Goal: Task Accomplishment & Management: Use online tool/utility

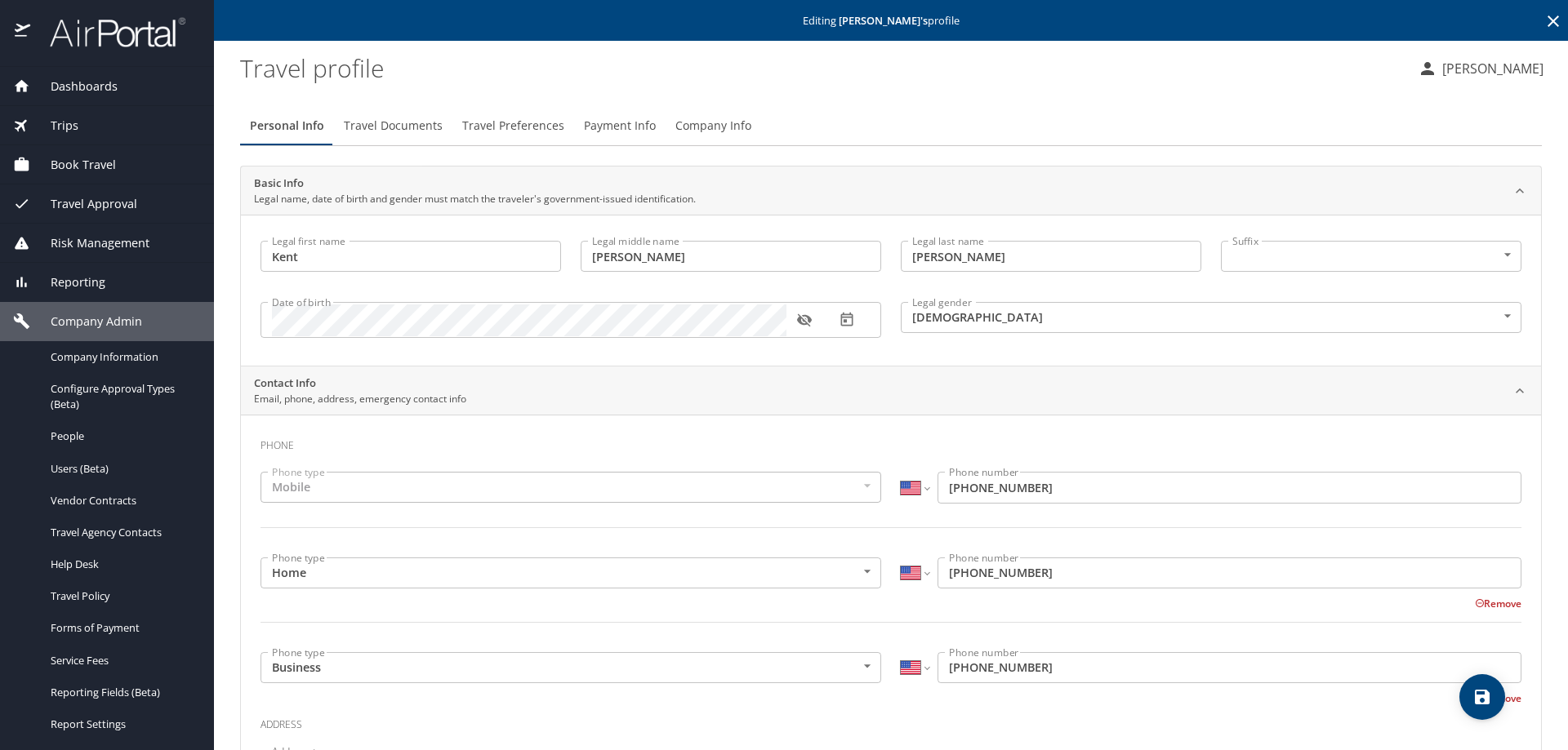
select select "US"
click at [90, 508] on div "Vendor Contracts" at bounding box center [107, 501] width 187 height 19
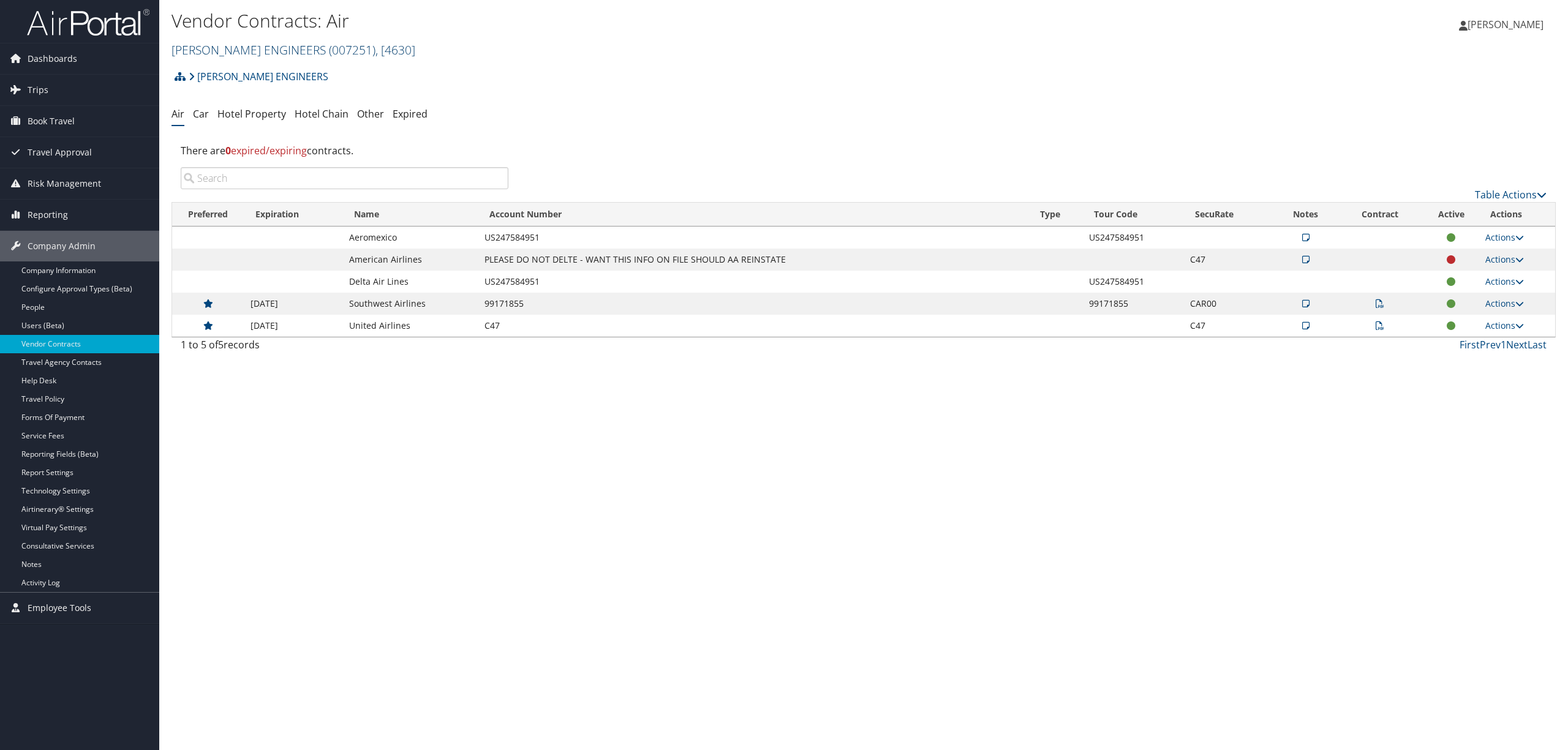
click at [329, 53] on span "( 007251 )" at bounding box center [352, 50] width 47 height 16
click at [258, 123] on link "MPLT Healthcare, [44601]" at bounding box center [253, 124] width 161 height 21
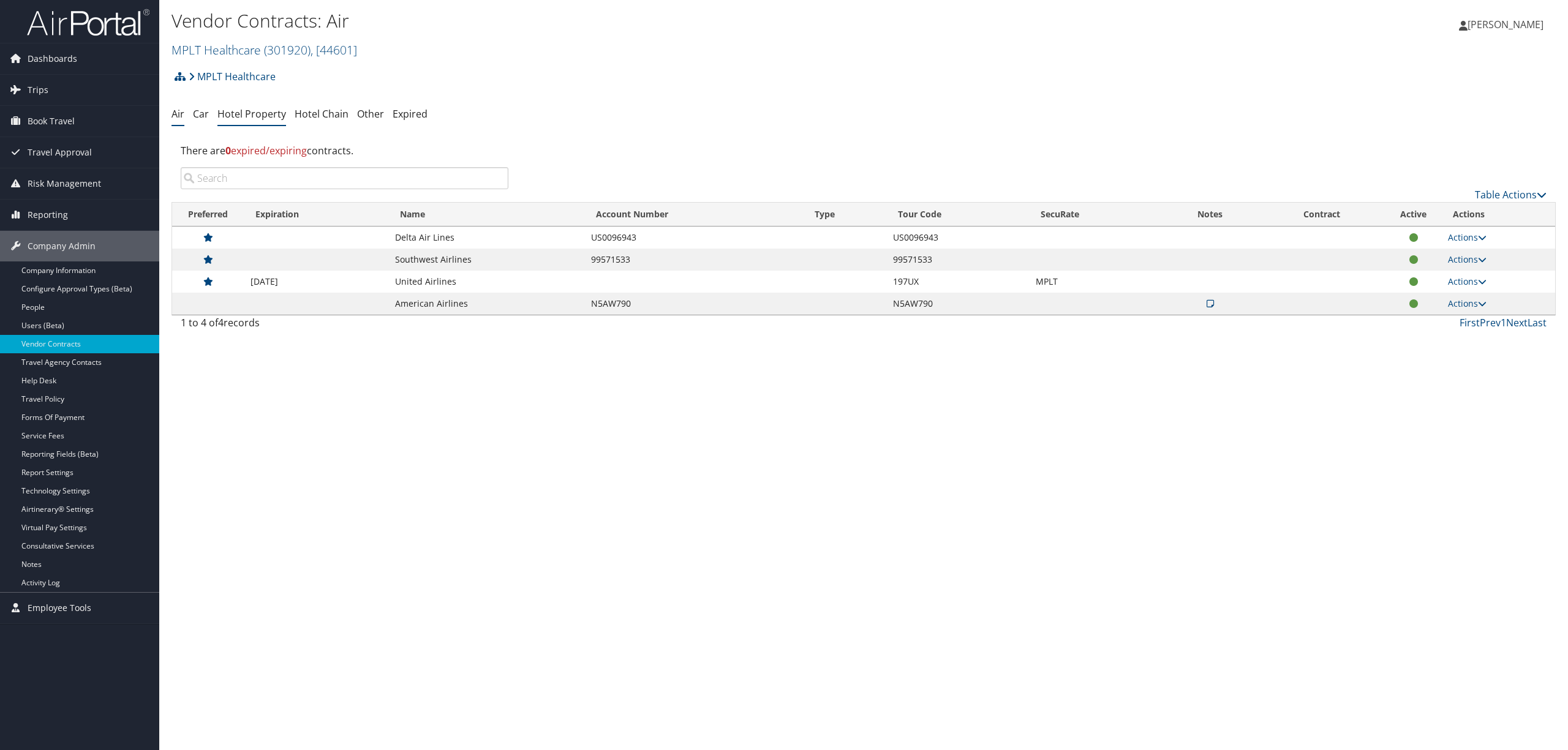
click at [263, 113] on link "Hotel Property" at bounding box center [251, 114] width 69 height 13
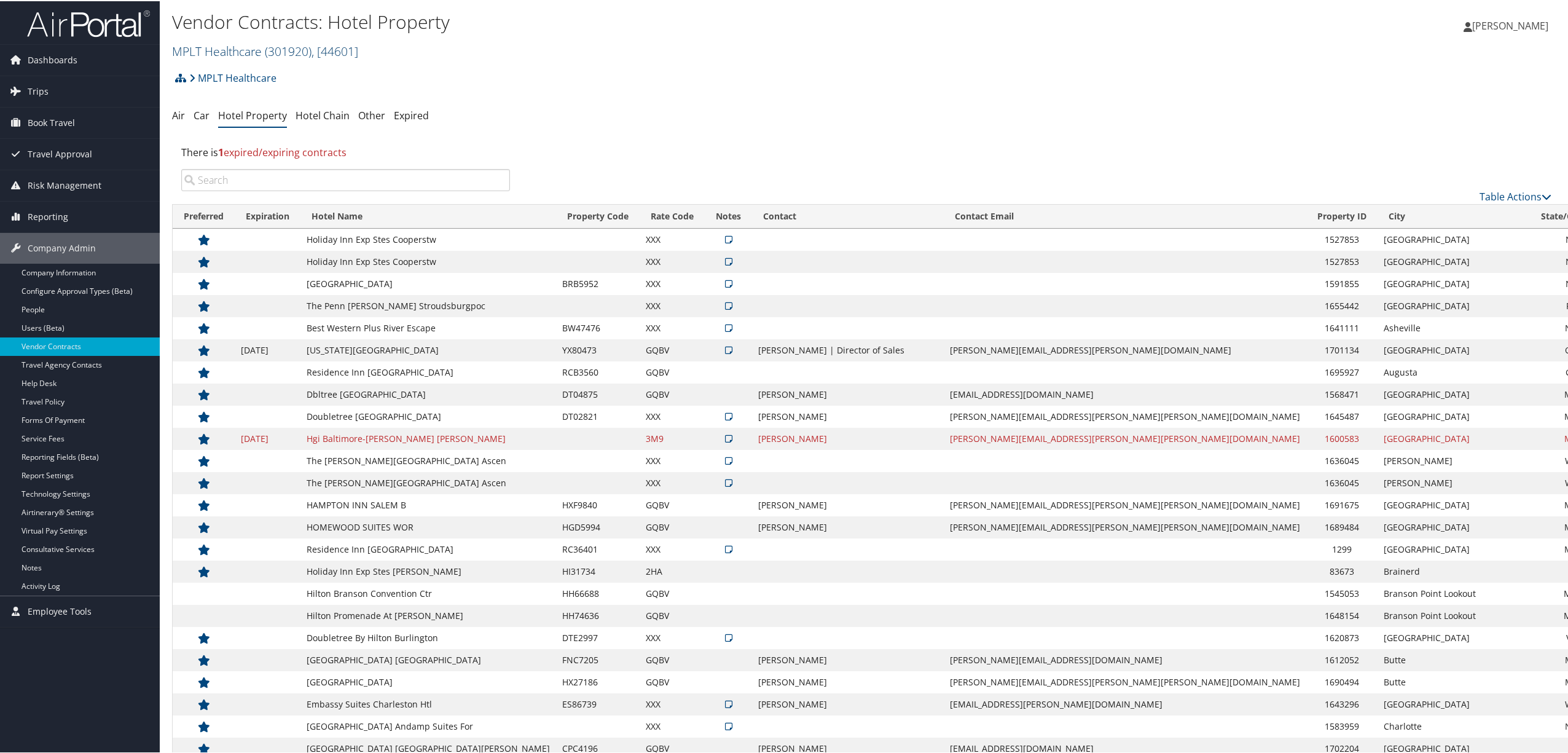
click at [300, 43] on span "( 301920 )" at bounding box center [288, 50] width 47 height 16
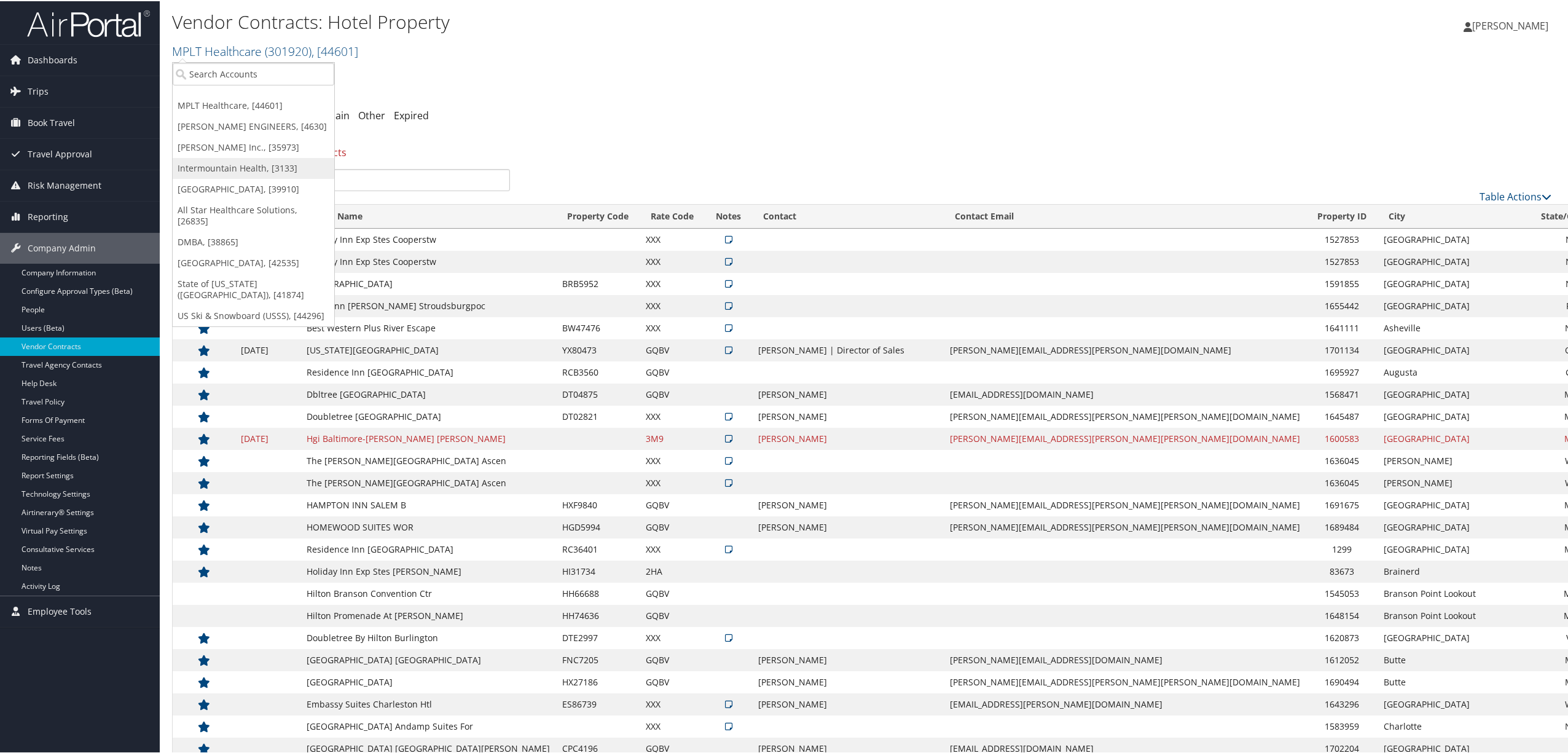
click at [284, 168] on link "Intermountain Health, [3133]" at bounding box center [254, 167] width 162 height 21
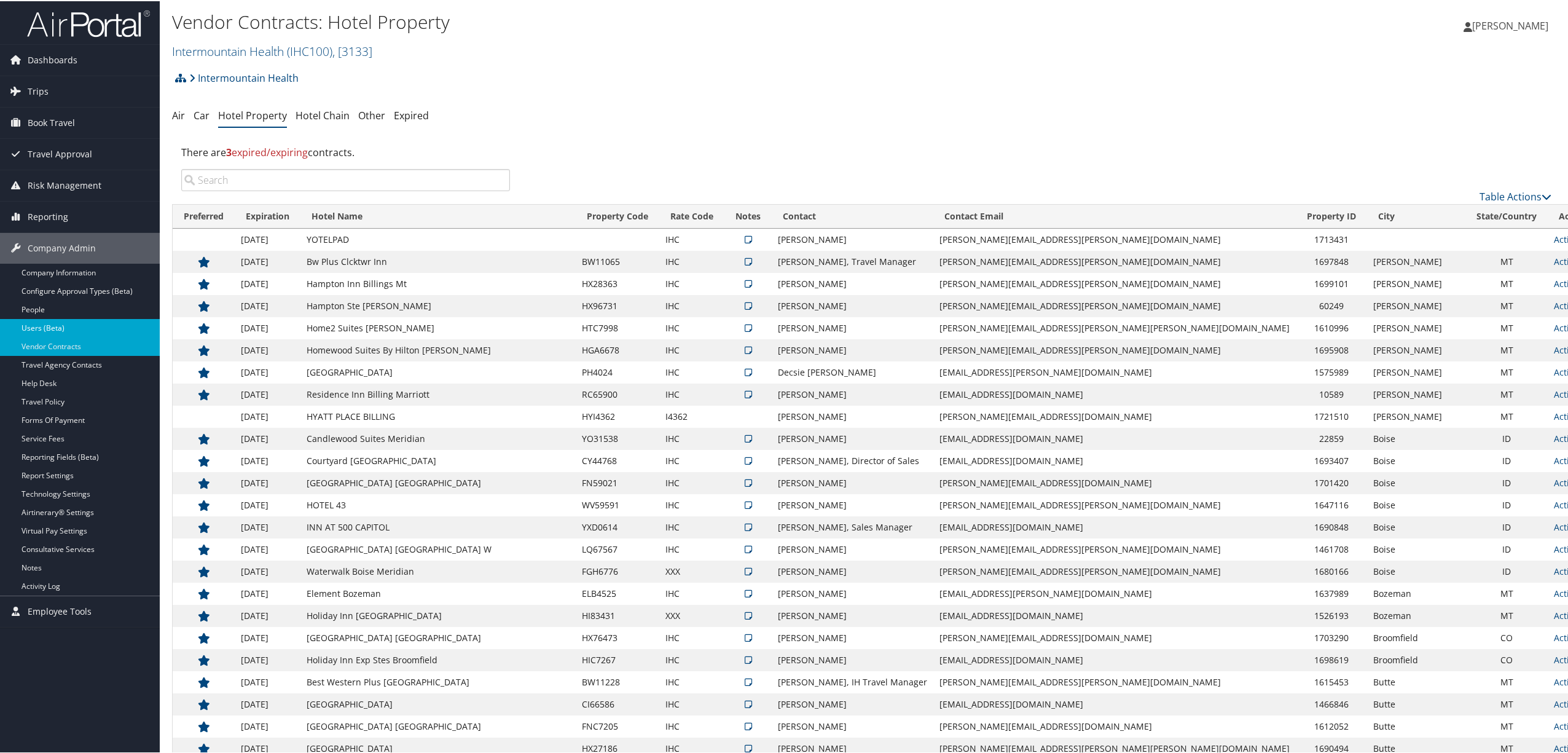
click at [57, 321] on link "Users (Beta)" at bounding box center [80, 327] width 160 height 19
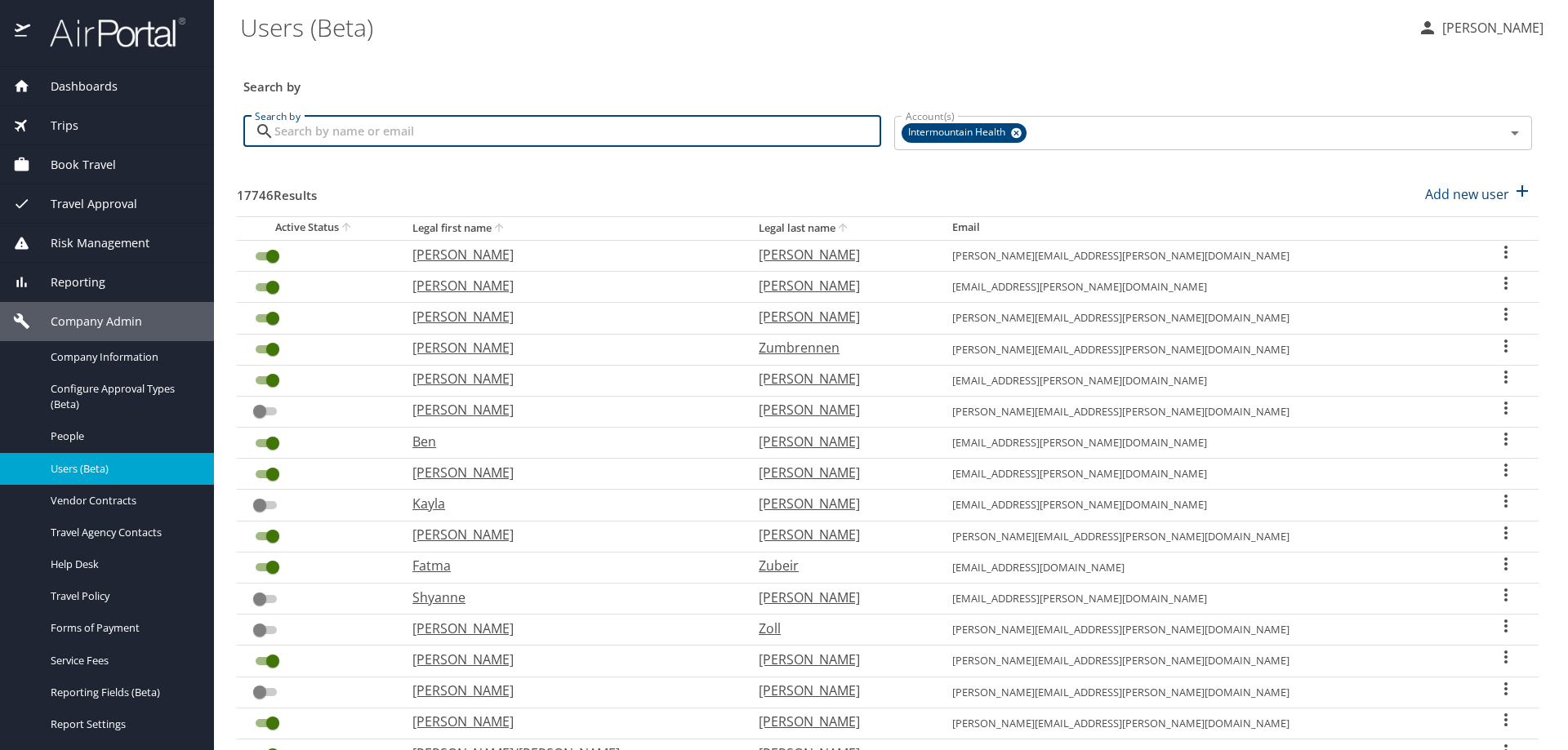
click at [408, 127] on input "Search by" at bounding box center [577, 131] width 607 height 31
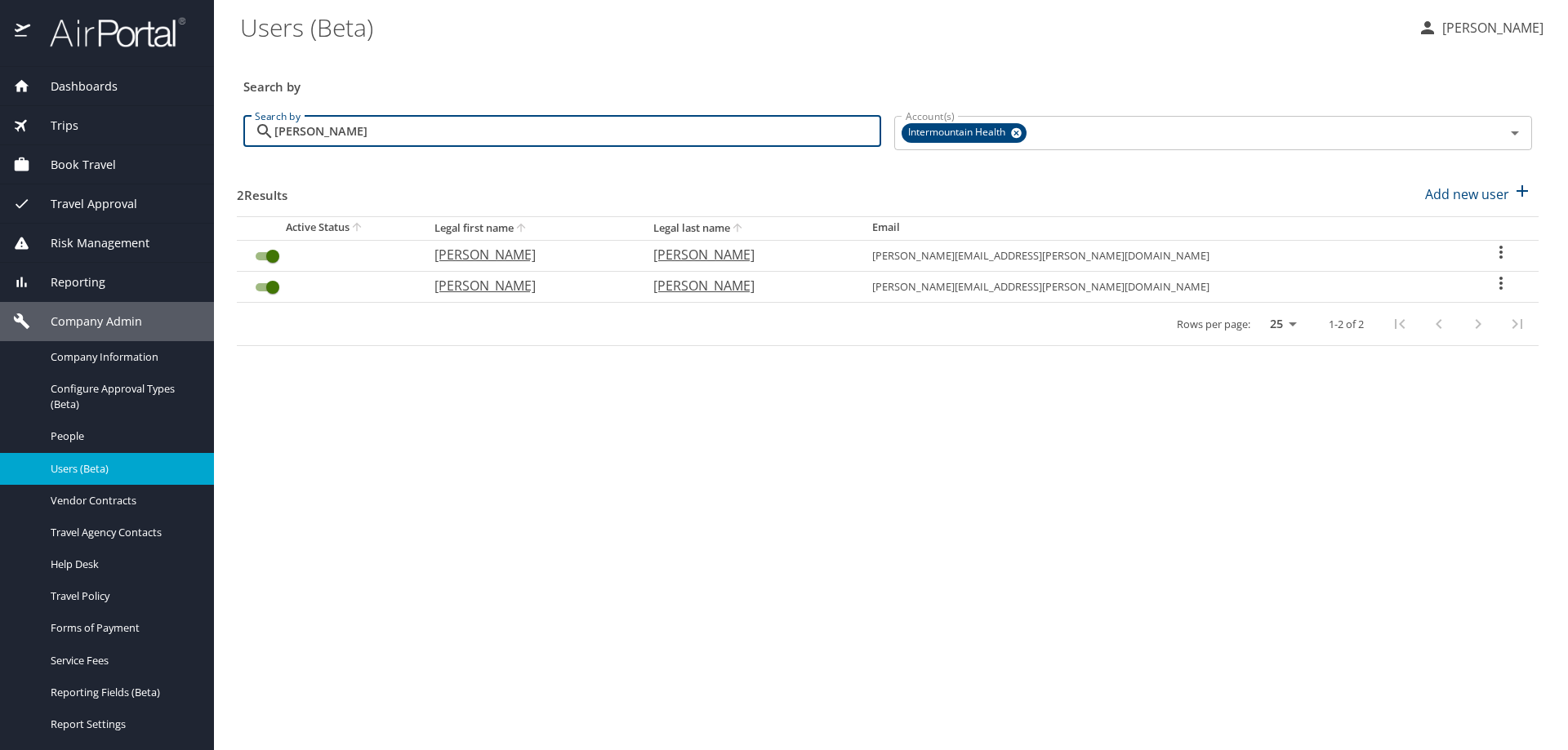
type input "[PERSON_NAME]"
click at [1500, 279] on icon "User Search Table" at bounding box center [1501, 284] width 3 height 13
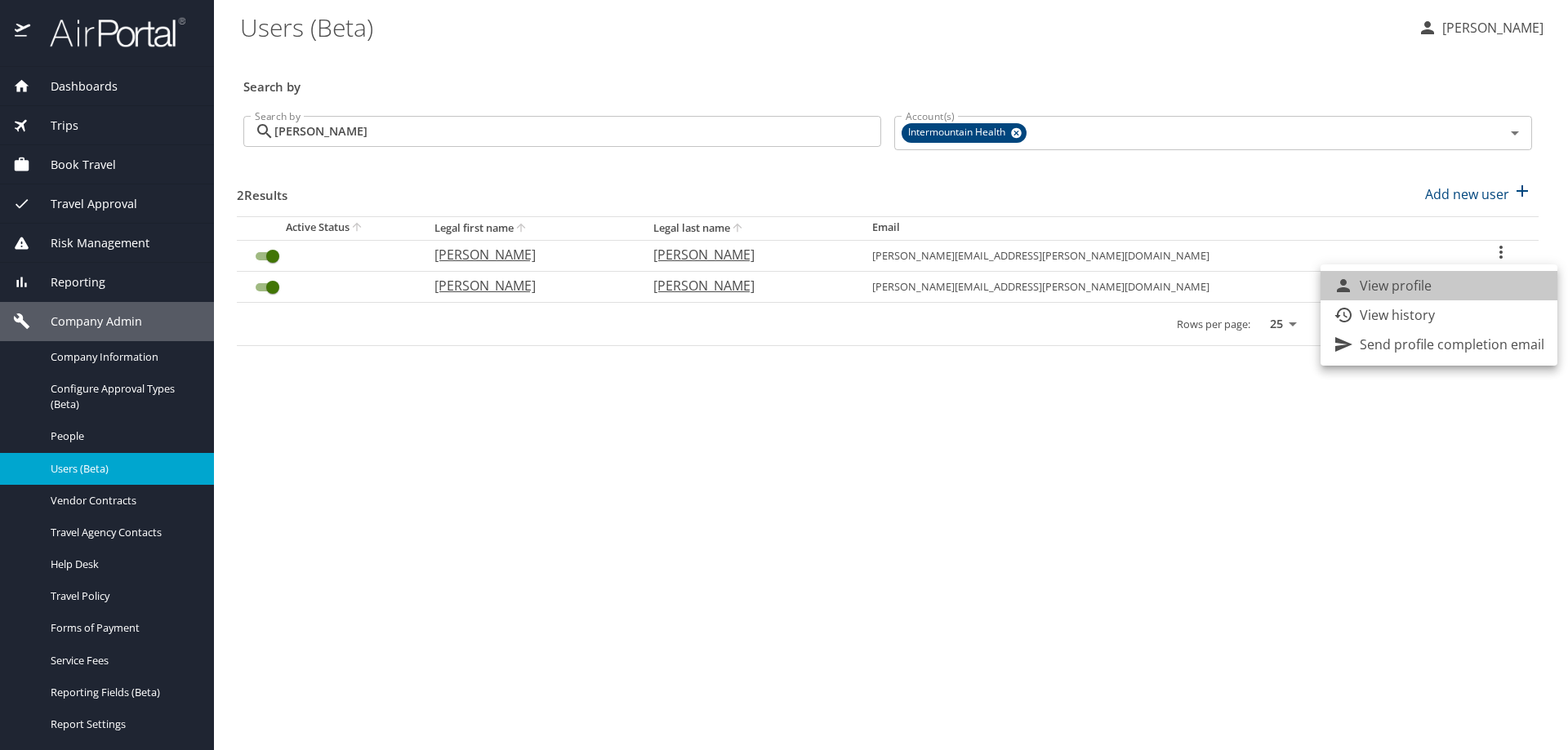
click at [1472, 292] on li "View profile" at bounding box center [1439, 286] width 237 height 29
select select "US"
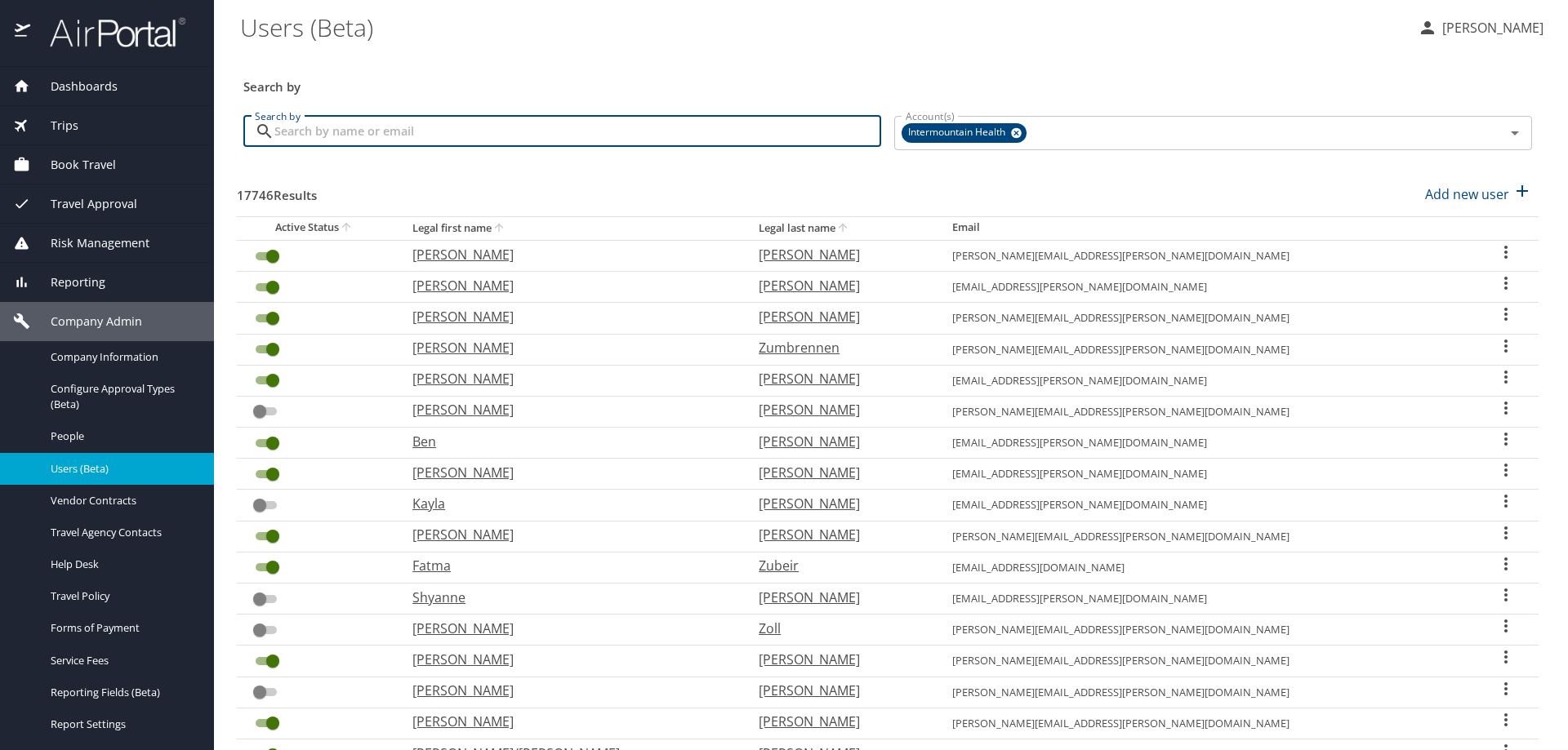
click at [389, 134] on input "Search by" at bounding box center [577, 131] width 607 height 31
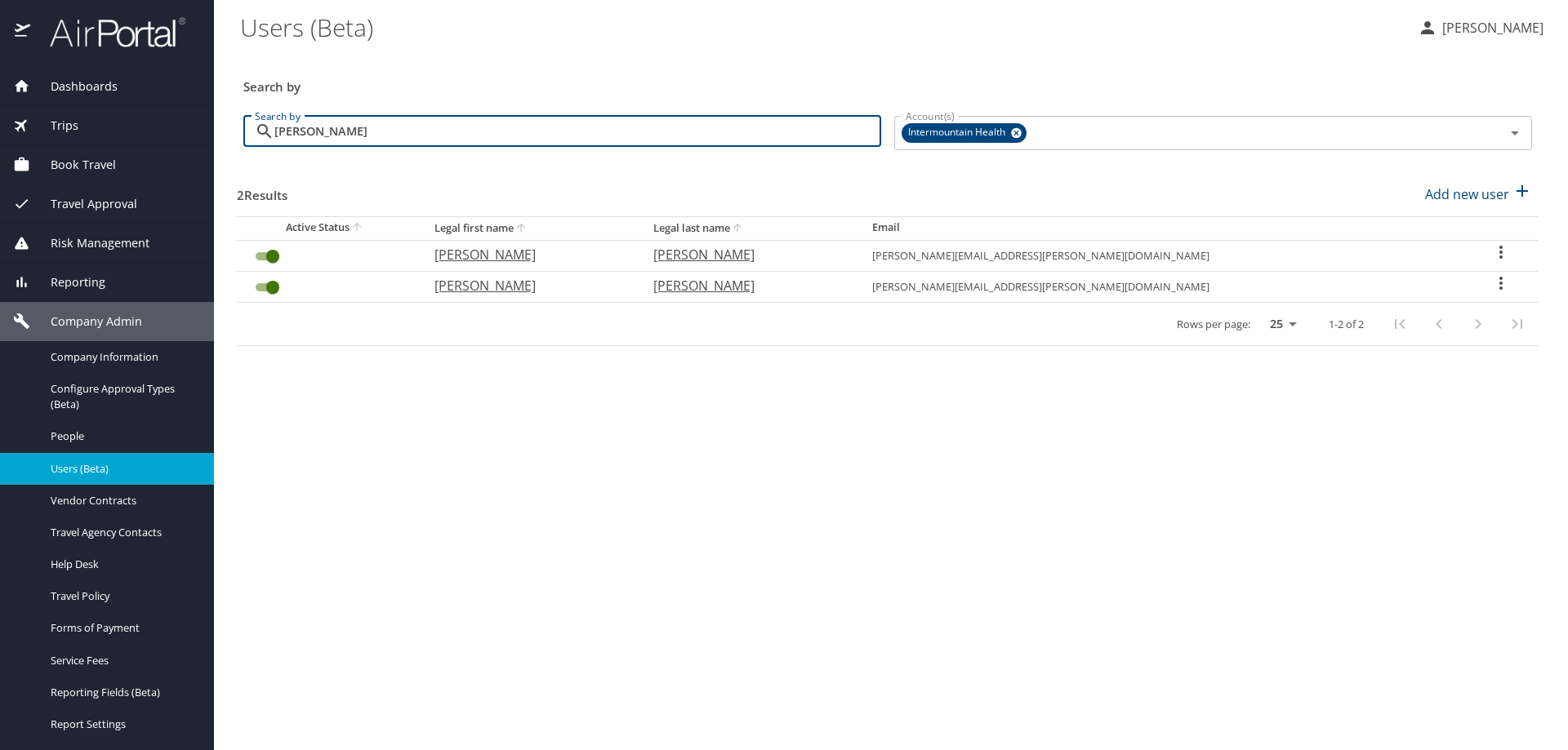
type input "ryan jones"
click at [1491, 250] on icon "User Search Table" at bounding box center [1501, 252] width 20 height 20
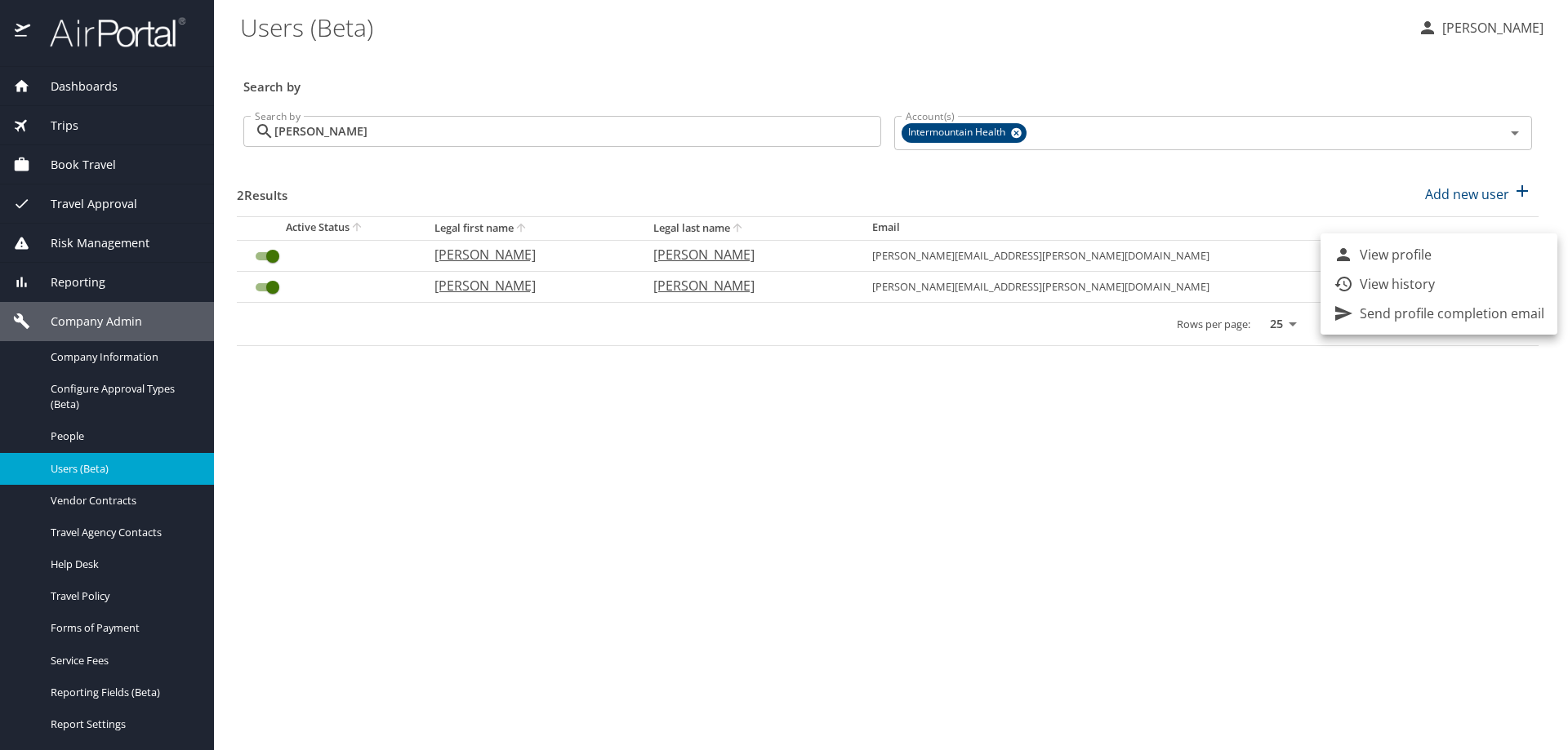
click at [1445, 253] on li "View profile" at bounding box center [1439, 254] width 237 height 29
select select "US"
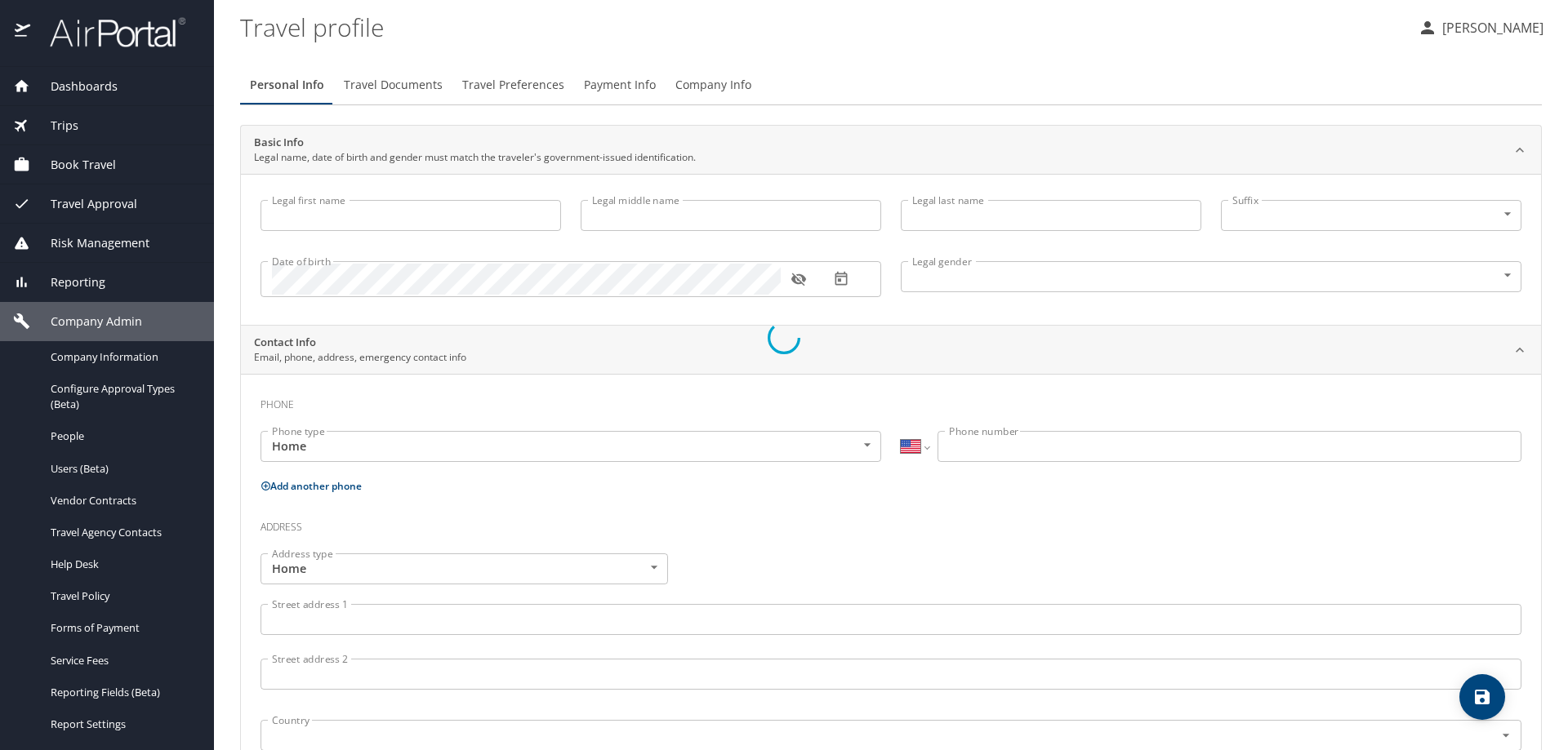
type input "Ryan"
type input "Christopher"
type input "Jones"
type input "Male"
select select "US"
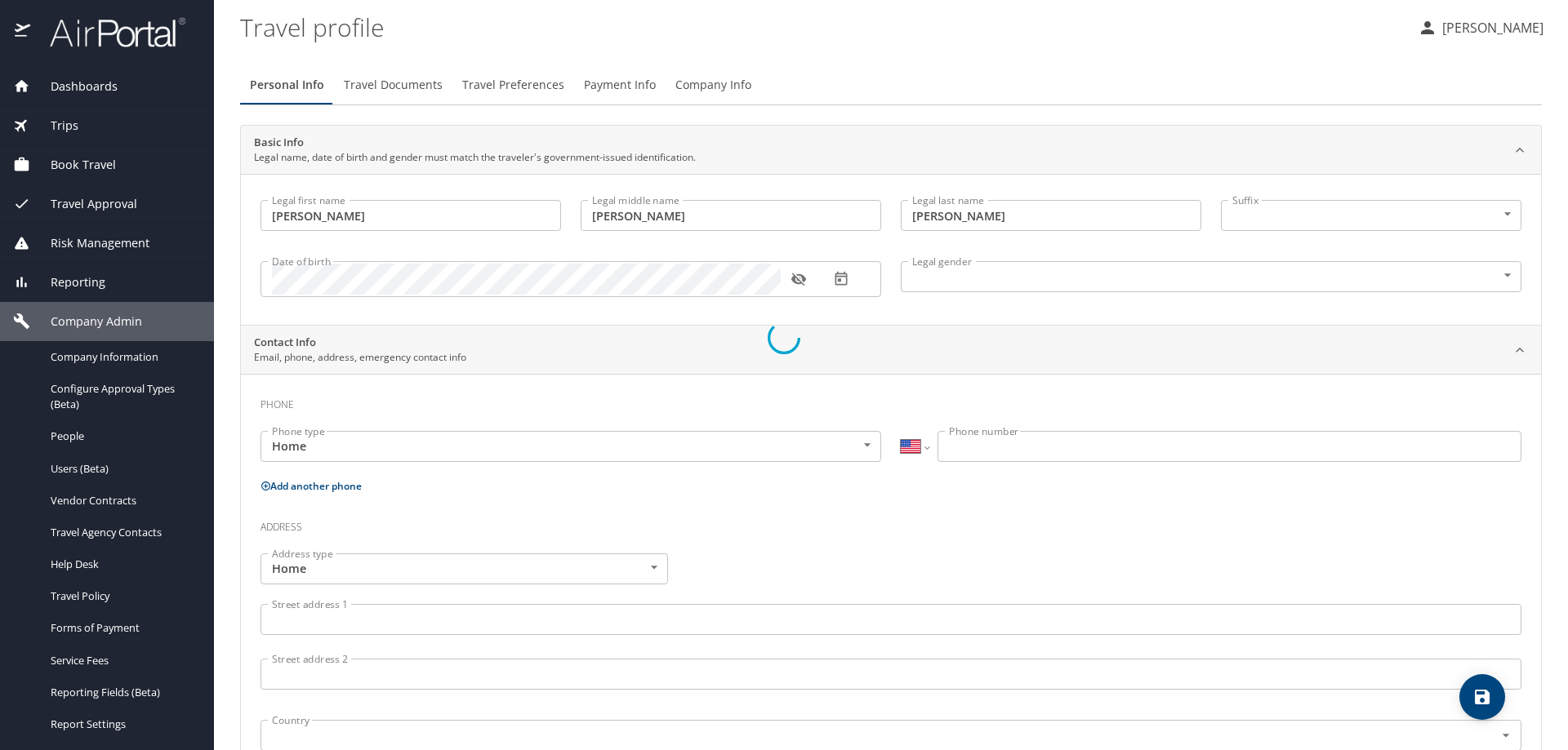
select select "US"
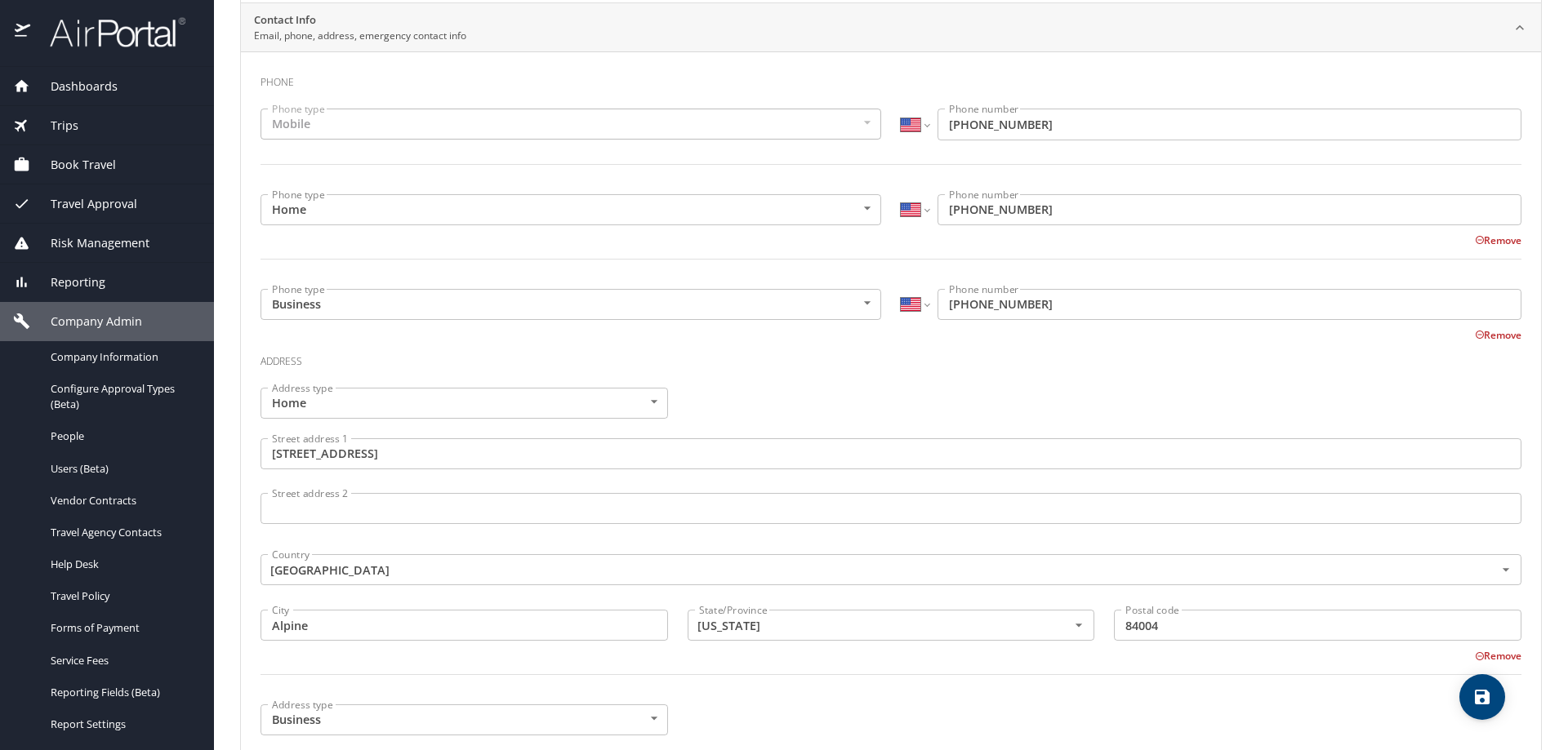
scroll to position [571, 0]
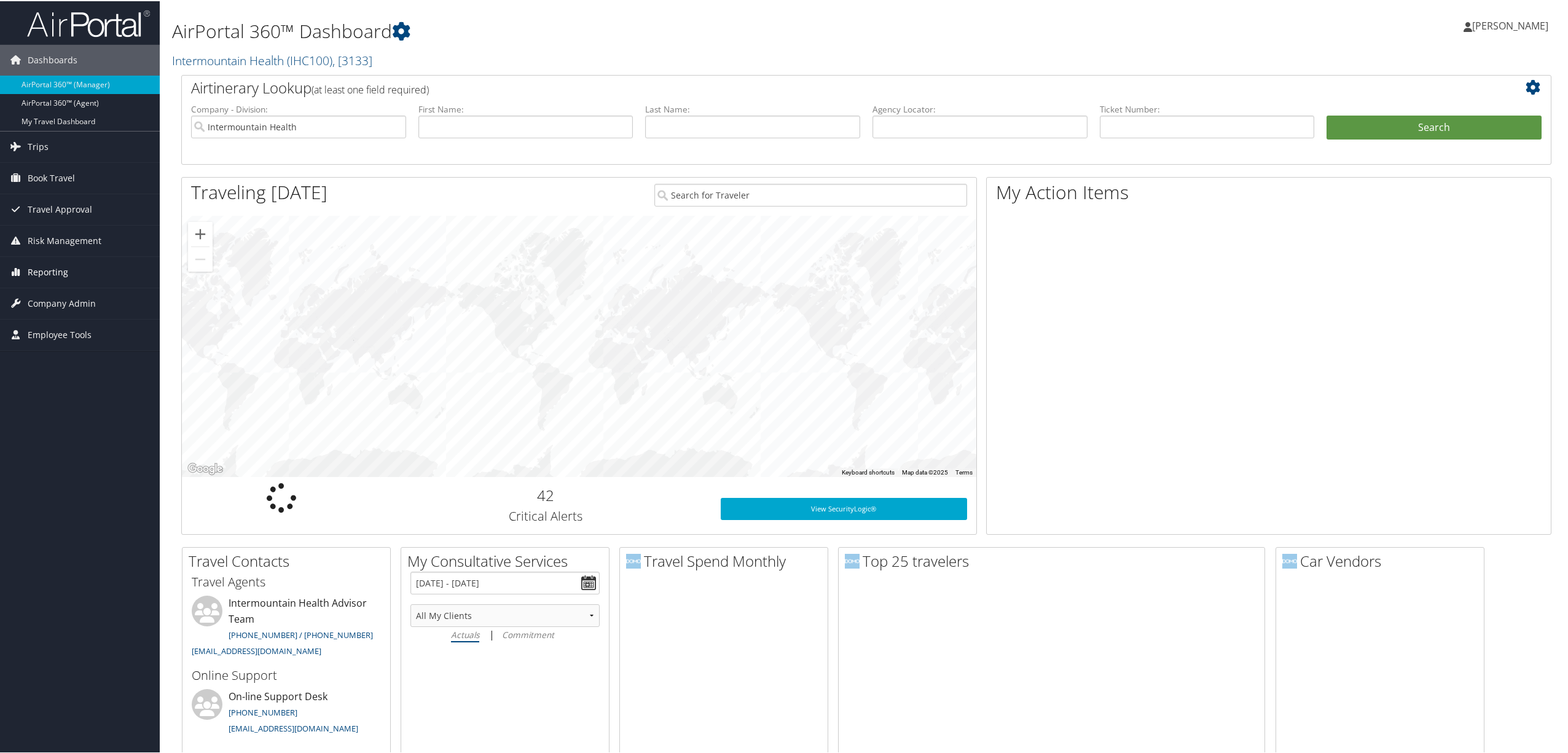
click at [58, 271] on span "Reporting" at bounding box center [48, 271] width 41 height 31
click at [61, 417] on span "Company Admin" at bounding box center [62, 412] width 68 height 31
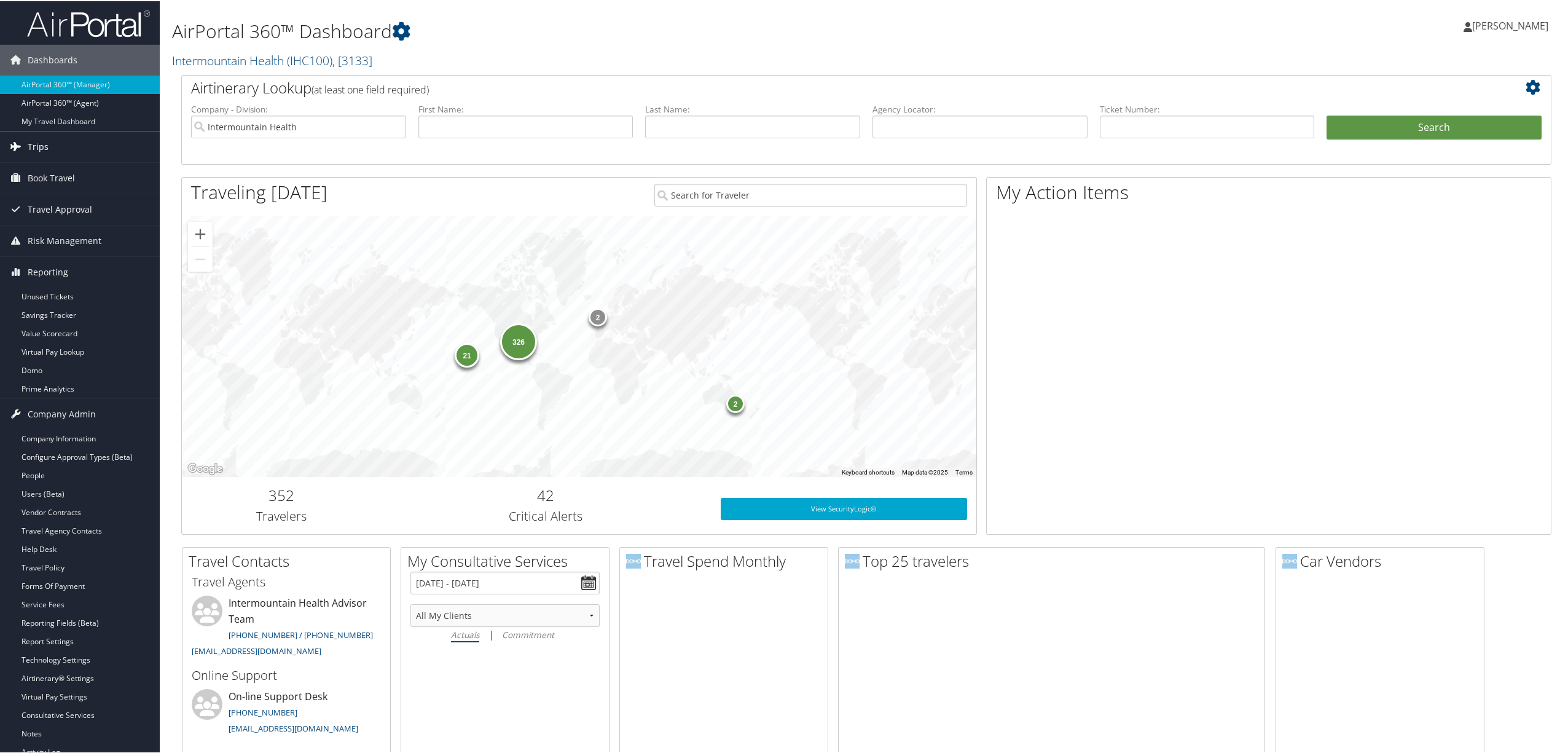
click at [57, 143] on link "Trips" at bounding box center [80, 145] width 160 height 31
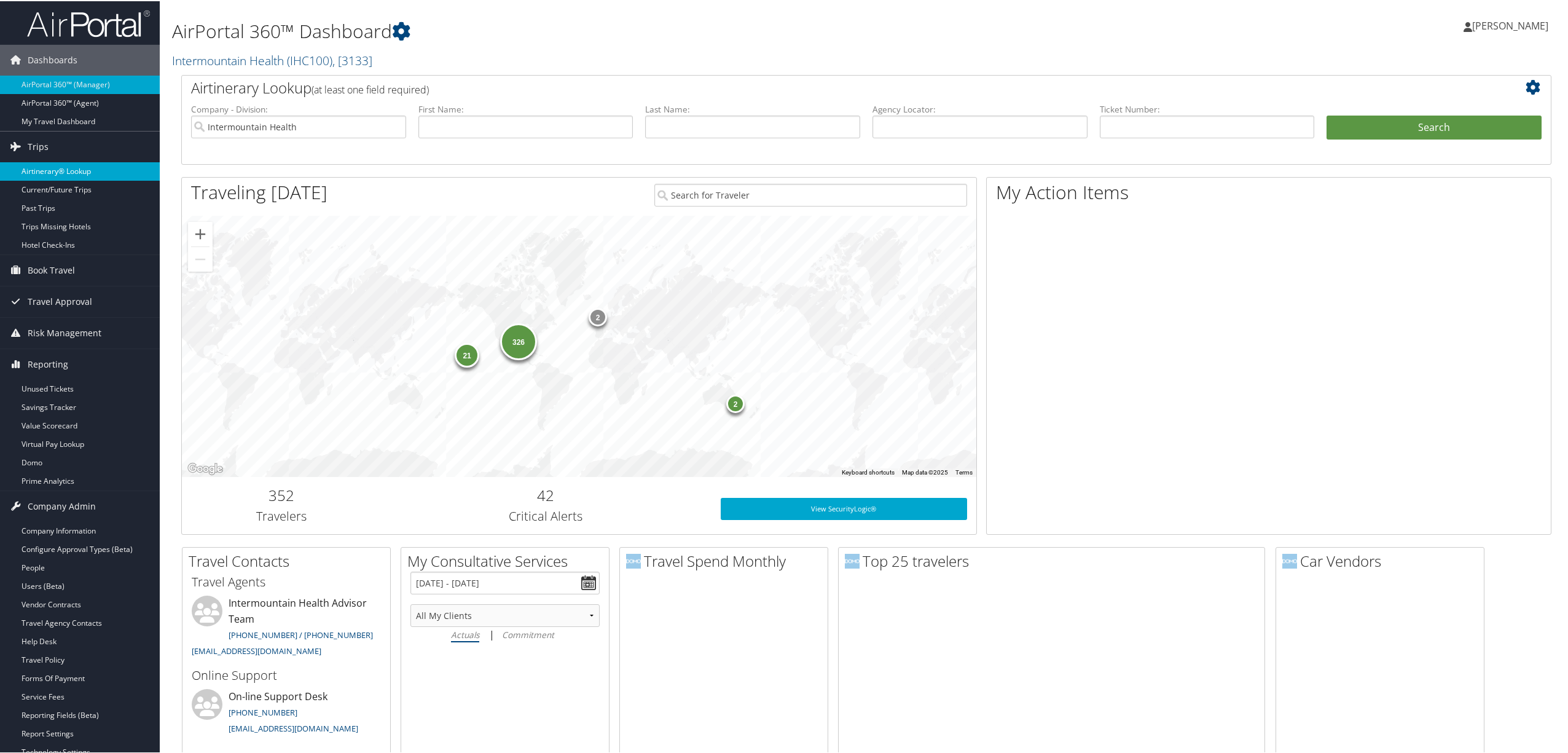
click at [78, 170] on link "Airtinerary® Lookup" at bounding box center [80, 170] width 160 height 19
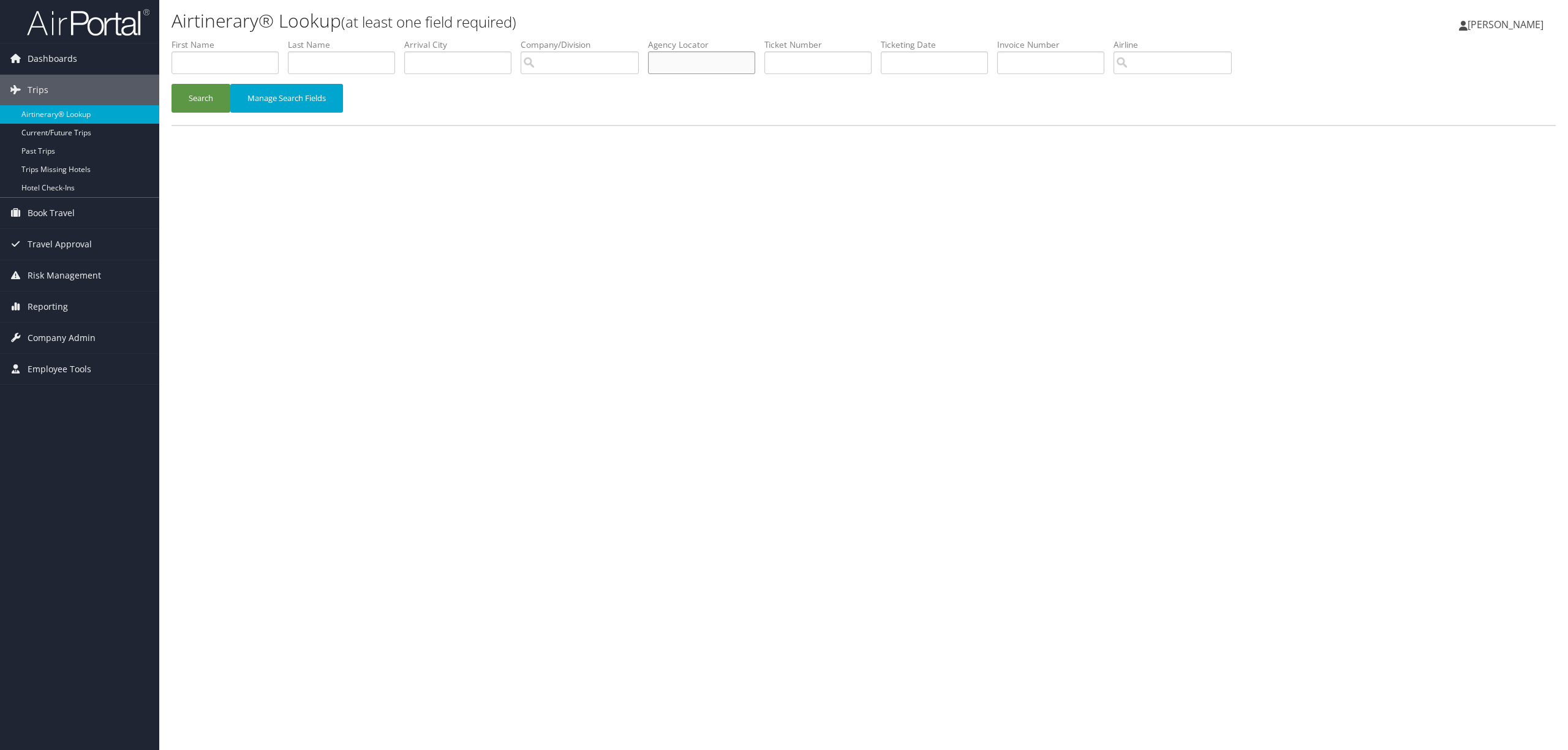
click at [722, 61] on input "text" at bounding box center [701, 62] width 107 height 23
paste input "DUGWBI"
click at [207, 89] on button "Search" at bounding box center [201, 98] width 59 height 29
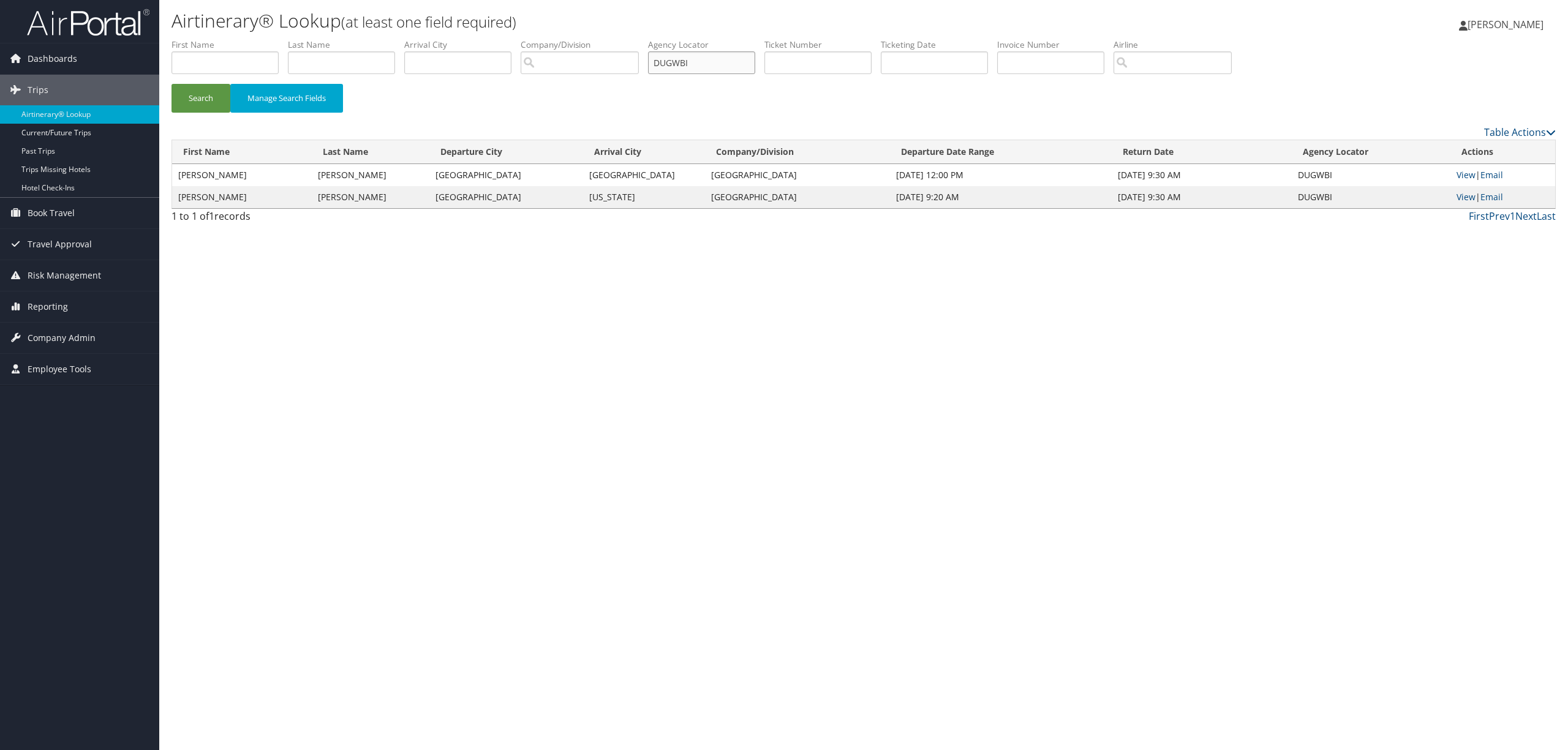
drag, startPoint x: 718, startPoint y: 55, endPoint x: 626, endPoint y: 55, distance: 92.0
click at [626, 38] on ul "First Name Last Name Departure City Arrival City Company/Division Airport/City …" at bounding box center [864, 38] width 1384 height 0
paste input "YLWMLU"
type input "YLWMLU"
click at [194, 99] on button "Search" at bounding box center [201, 98] width 59 height 29
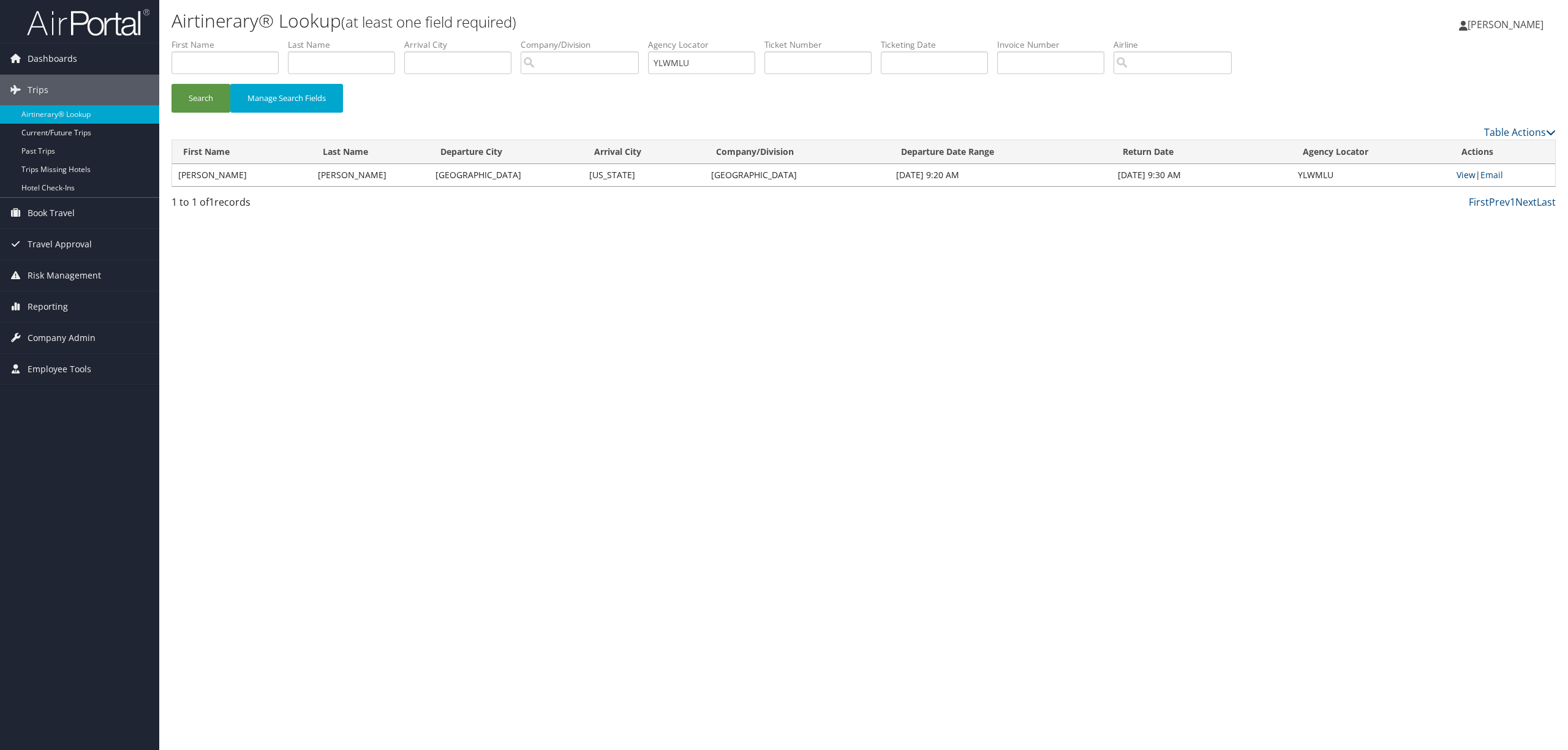
click at [1463, 169] on link "View" at bounding box center [1466, 175] width 19 height 11
